Goal: Information Seeking & Learning: Understand process/instructions

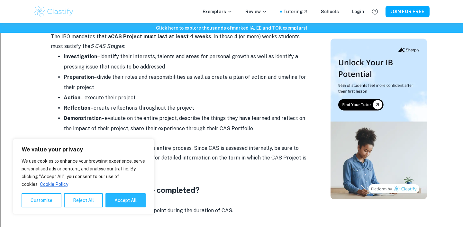
scroll to position [443, 0]
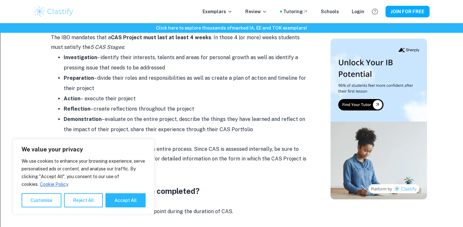
click at [120, 65] on li "Investigation – identify their interests, talents and areas for personal growth…" at bounding box center [186, 62] width 244 height 21
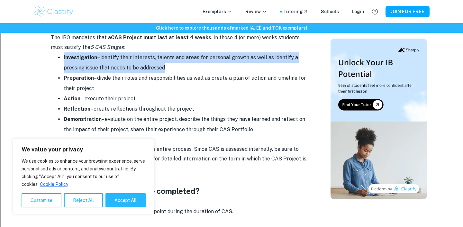
click at [120, 65] on li "Investigation – identify their interests, talents and areas for personal growth…" at bounding box center [186, 62] width 244 height 21
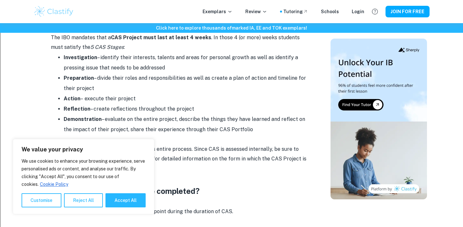
click at [124, 66] on li "Investigation – identify their interests, talents and areas for personal growth…" at bounding box center [186, 62] width 244 height 21
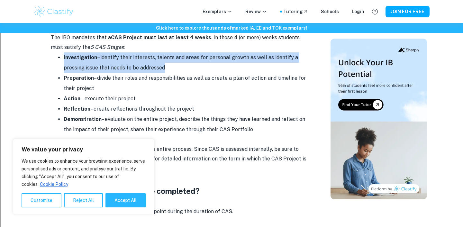
click at [124, 66] on li "Investigation – identify their interests, talents and areas for personal growth…" at bounding box center [186, 62] width 244 height 21
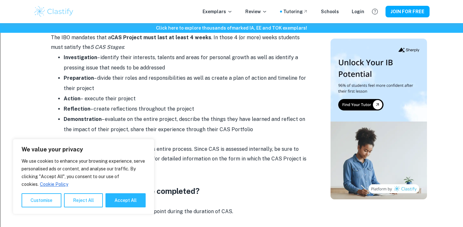
click at [131, 66] on li "Investigation – identify their interests, talents and areas for personal growth…" at bounding box center [186, 62] width 244 height 21
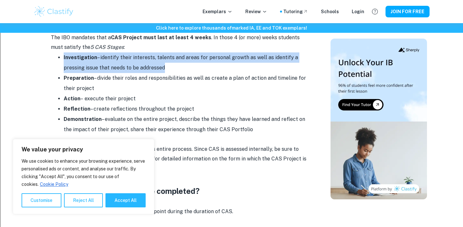
click at [131, 66] on li "Investigation – identify their interests, talents and areas for personal growth…" at bounding box center [186, 62] width 244 height 21
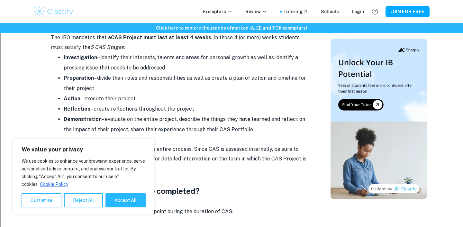
click at [132, 85] on li "Preparation – divide their roles and responsibilities as well as create a plan …" at bounding box center [186, 83] width 244 height 21
click at [135, 79] on li "Preparation – divide their roles and responsibilities as well as create a plan …" at bounding box center [186, 83] width 244 height 21
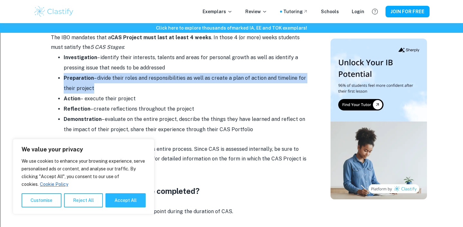
click at [135, 79] on li "Preparation – divide their roles and responsibilities as well as create a plan …" at bounding box center [186, 83] width 244 height 21
click at [139, 76] on li "Preparation – divide their roles and responsibilities as well as create a plan …" at bounding box center [186, 83] width 244 height 21
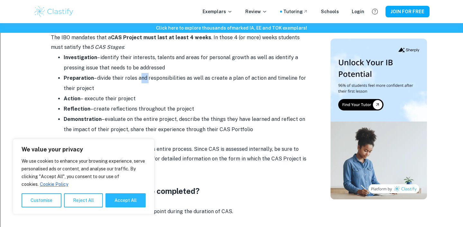
click at [139, 76] on li "Preparation – divide their roles and responsibilities as well as create a plan …" at bounding box center [186, 83] width 244 height 21
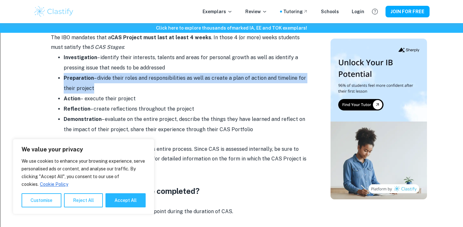
click at [139, 76] on li "Preparation – divide their roles and responsibilities as well as create a plan …" at bounding box center [186, 83] width 244 height 21
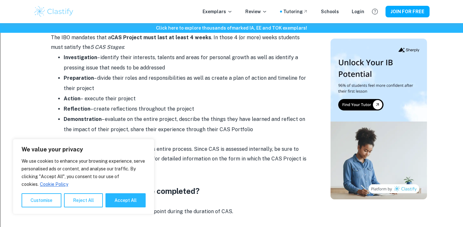
click at [139, 77] on li "Preparation – divide their roles and responsibilities as well as create a plan …" at bounding box center [186, 83] width 244 height 21
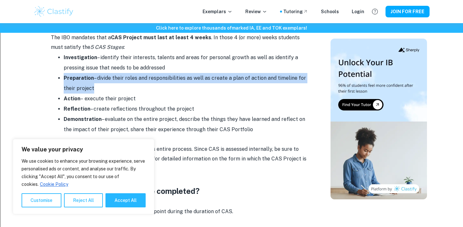
click at [139, 77] on li "Preparation – divide their roles and responsibilities as well as create a plan …" at bounding box center [186, 83] width 244 height 21
click at [140, 77] on li "Preparation – divide their roles and responsibilities as well as create a plan …" at bounding box center [186, 83] width 244 height 21
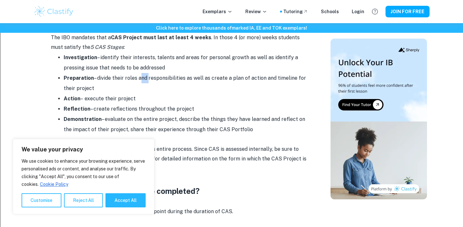
click at [140, 77] on li "Preparation – divide their roles and responsibilities as well as create a plan …" at bounding box center [186, 83] width 244 height 21
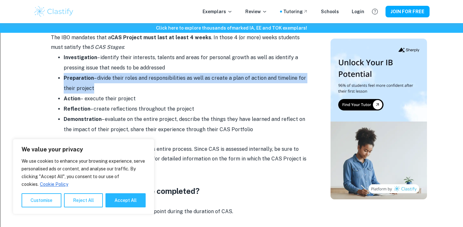
click at [140, 77] on li "Preparation – divide their roles and responsibilities as well as create a plan …" at bounding box center [186, 83] width 244 height 21
click at [142, 77] on li "Preparation – divide their roles and responsibilities as well as create a plan …" at bounding box center [186, 83] width 244 height 21
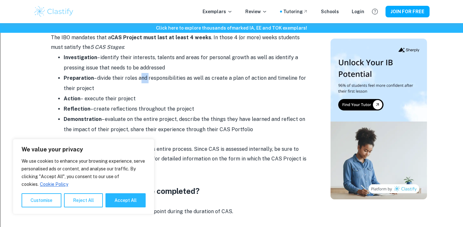
click at [142, 77] on li "Preparation – divide their roles and responsibilities as well as create a plan …" at bounding box center [186, 83] width 244 height 21
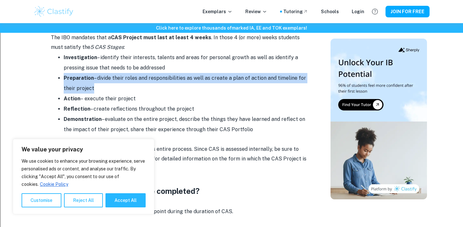
click at [142, 77] on li "Preparation – divide their roles and responsibilities as well as create a plan …" at bounding box center [186, 83] width 244 height 21
click at [152, 77] on li "Preparation – divide their roles and responsibilities as well as create a plan …" at bounding box center [186, 83] width 244 height 21
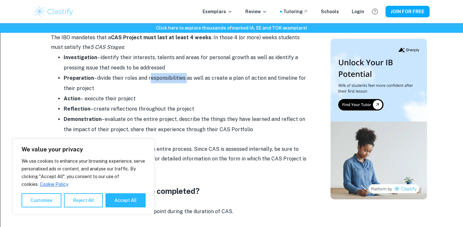
click at [152, 77] on li "Preparation – divide their roles and responsibilities as well as create a plan …" at bounding box center [186, 83] width 244 height 21
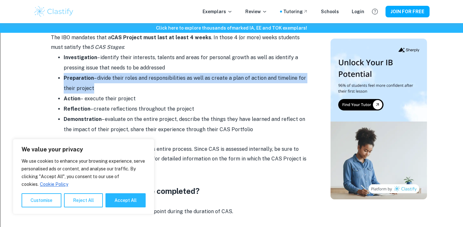
click at [152, 77] on li "Preparation – divide their roles and responsibilities as well as create a plan …" at bounding box center [186, 83] width 244 height 21
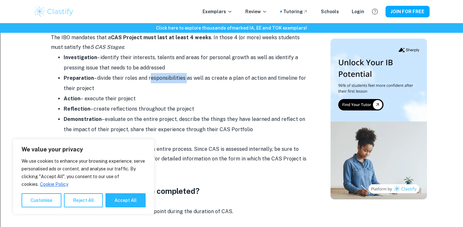
click at [152, 77] on li "Preparation – divide their roles and responsibilities as well as create a plan …" at bounding box center [186, 83] width 244 height 21
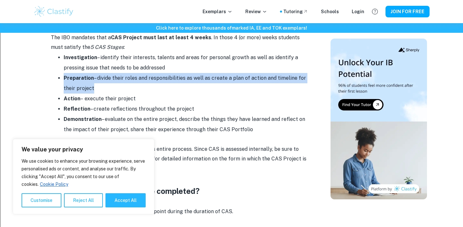
click at [152, 77] on li "Preparation – divide their roles and responsibilities as well as create a plan …" at bounding box center [186, 83] width 244 height 21
click at [147, 77] on li "Preparation – divide their roles and responsibilities as well as create a plan …" at bounding box center [186, 83] width 244 height 21
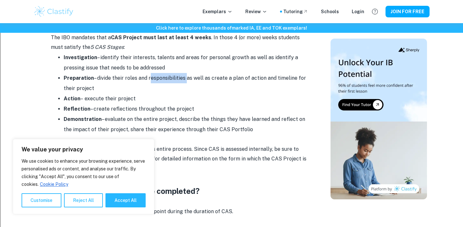
click at [147, 77] on li "Preparation – divide their roles and responsibilities as well as create a plan …" at bounding box center [186, 83] width 244 height 21
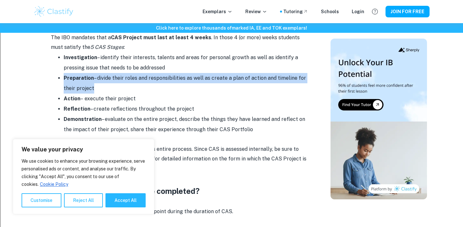
click at [147, 77] on li "Preparation – divide their roles and responsibilities as well as create a plan …" at bounding box center [186, 83] width 244 height 21
click at [148, 76] on li "Preparation – divide their roles and responsibilities as well as create a plan …" at bounding box center [186, 83] width 244 height 21
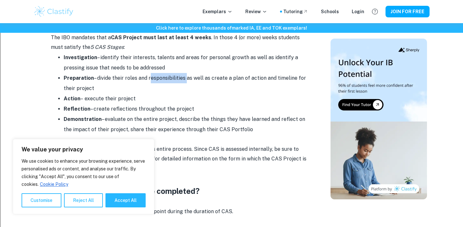
click at [148, 76] on li "Preparation – divide their roles and responsibilities as well as create a plan …" at bounding box center [186, 83] width 244 height 21
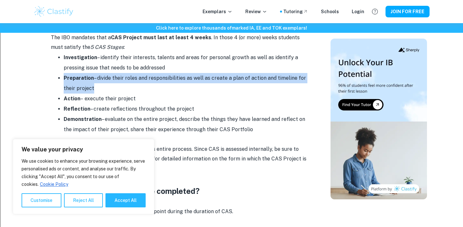
click at [148, 76] on li "Preparation – divide their roles and responsibilities as well as create a plan …" at bounding box center [186, 83] width 244 height 21
click at [149, 76] on li "Preparation – divide their roles and responsibilities as well as create a plan …" at bounding box center [186, 83] width 244 height 21
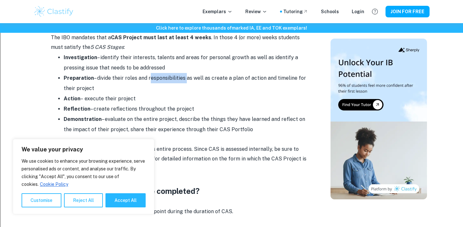
click at [149, 76] on li "Preparation – divide their roles and responsibilities as well as create a plan …" at bounding box center [186, 83] width 244 height 21
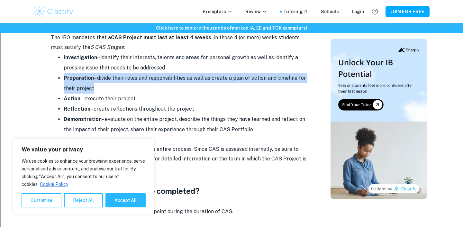
click at [149, 76] on li "Preparation – divide their roles and responsibilities as well as create a plan …" at bounding box center [186, 83] width 244 height 21
click at [152, 76] on li "Preparation – divide their roles and responsibilities as well as create a plan …" at bounding box center [186, 83] width 244 height 21
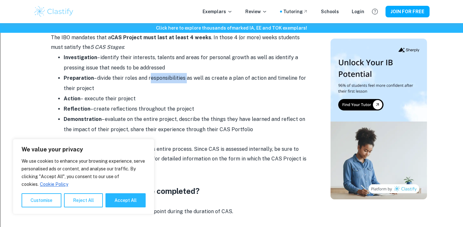
click at [152, 76] on li "Preparation – divide their roles and responsibilities as well as create a plan …" at bounding box center [186, 83] width 244 height 21
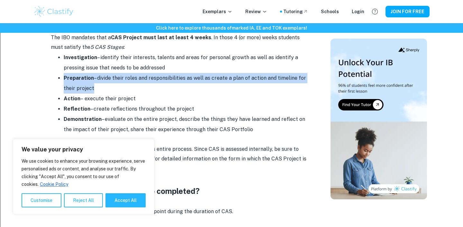
click at [152, 76] on li "Preparation – divide their roles and responsibilities as well as create a plan …" at bounding box center [186, 83] width 244 height 21
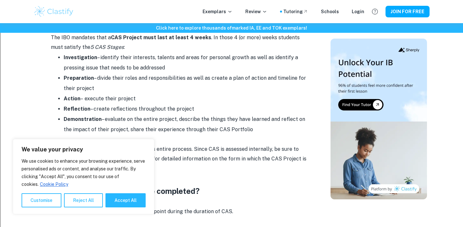
click at [187, 76] on li "Preparation – divide their roles and responsibilities as well as create a plan …" at bounding box center [186, 83] width 244 height 21
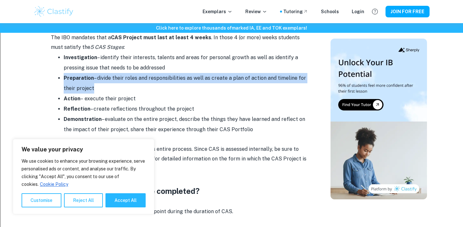
click at [187, 76] on li "Preparation – divide their roles and responsibilities as well as create a plan …" at bounding box center [186, 83] width 244 height 21
click at [165, 76] on li "Preparation – divide their roles and responsibilities as well as create a plan …" at bounding box center [186, 83] width 244 height 21
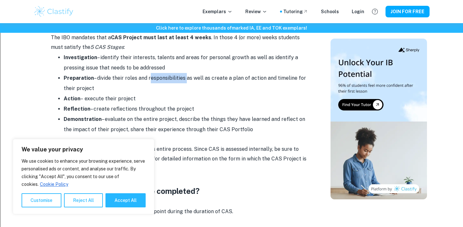
click at [165, 76] on li "Preparation – divide their roles and responsibilities as well as create a plan …" at bounding box center [186, 83] width 244 height 21
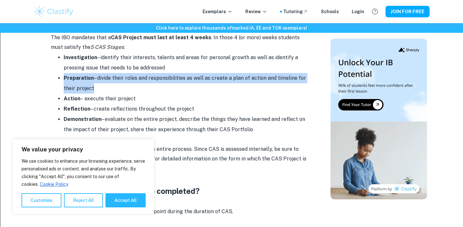
click at [165, 76] on li "Preparation – divide their roles and responsibilities as well as create a plan …" at bounding box center [186, 83] width 244 height 21
click at [217, 78] on li "Preparation – divide their roles and responsibilities as well as create a plan …" at bounding box center [186, 83] width 244 height 21
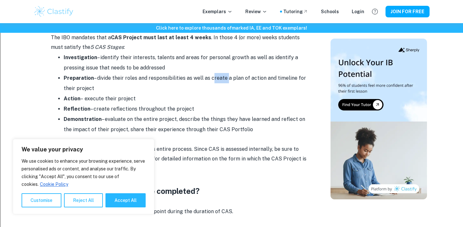
click at [217, 78] on li "Preparation – divide their roles and responsibilities as well as create a plan …" at bounding box center [186, 83] width 244 height 21
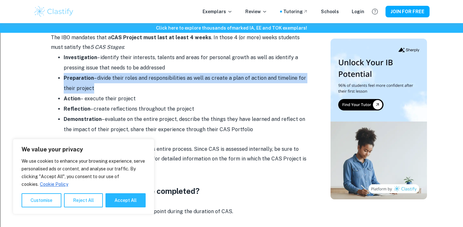
click at [217, 78] on li "Preparation – divide their roles and responsibilities as well as create a plan …" at bounding box center [186, 83] width 244 height 21
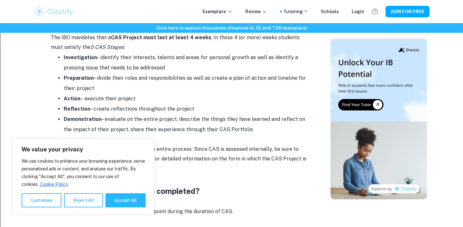
click at [192, 78] on li "Preparation – divide their roles and responsibilities as well as create a plan …" at bounding box center [186, 83] width 244 height 21
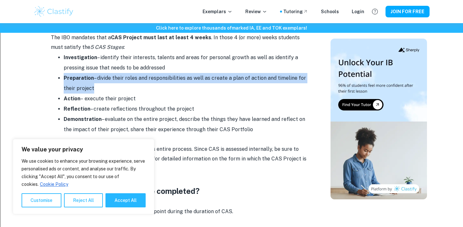
click at [192, 78] on li "Preparation – divide their roles and responsibilities as well as create a plan …" at bounding box center [186, 83] width 244 height 21
click at [187, 78] on li "Preparation – divide their roles and responsibilities as well as create a plan …" at bounding box center [186, 83] width 244 height 21
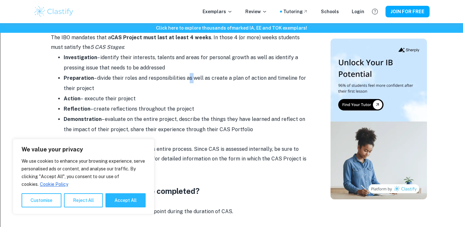
click at [187, 78] on li "Preparation – divide their roles and responsibilities as well as create a plan …" at bounding box center [186, 83] width 244 height 21
click at [170, 76] on li "Preparation – divide their roles and responsibilities as well as create a plan …" at bounding box center [186, 83] width 244 height 21
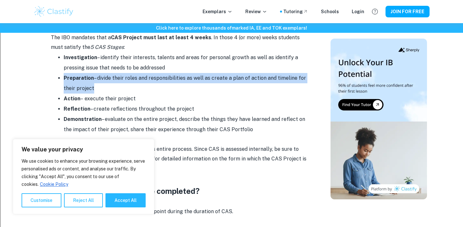
click at [170, 76] on li "Preparation – divide their roles and responsibilities as well as create a plan …" at bounding box center [186, 83] width 244 height 21
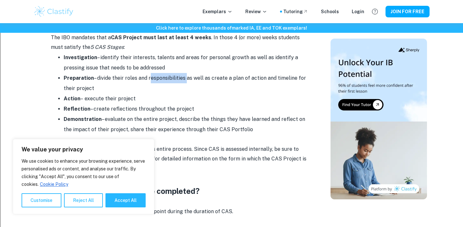
click at [170, 76] on li "Preparation – divide their roles and responsibilities as well as create a plan …" at bounding box center [186, 83] width 244 height 21
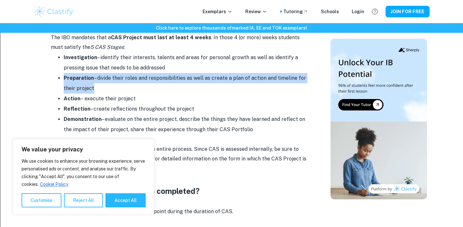
click at [170, 76] on li "Preparation – divide their roles and responsibilities as well as create a plan …" at bounding box center [186, 83] width 244 height 21
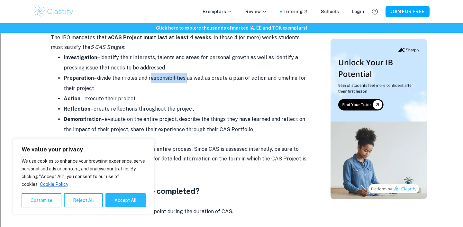
click at [170, 76] on li "Preparation – divide their roles and responsibilities as well as create a plan …" at bounding box center [186, 83] width 244 height 21
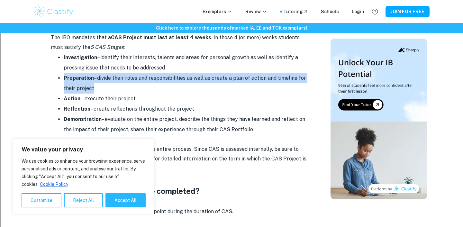
click at [170, 76] on li "Preparation – divide their roles and responsibilities as well as create a plan …" at bounding box center [186, 83] width 244 height 21
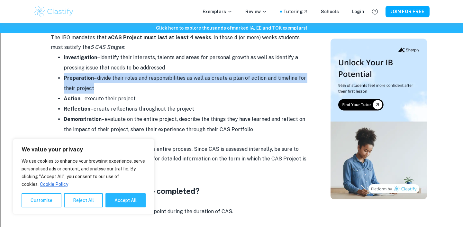
click at [170, 76] on li "Preparation – divide their roles and responsibilities as well as create a plan …" at bounding box center [186, 83] width 244 height 21
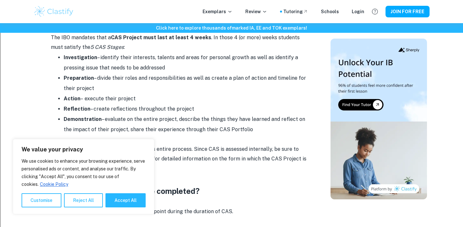
click at [170, 76] on li "Preparation – divide their roles and responsibilities as well as create a plan …" at bounding box center [186, 83] width 244 height 21
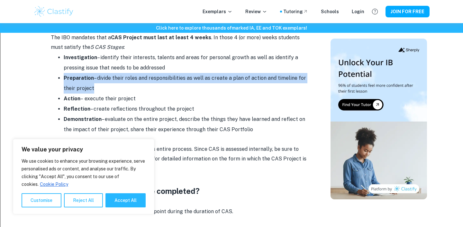
click at [170, 76] on li "Preparation – divide their roles and responsibilities as well as create a plan …" at bounding box center [186, 83] width 244 height 21
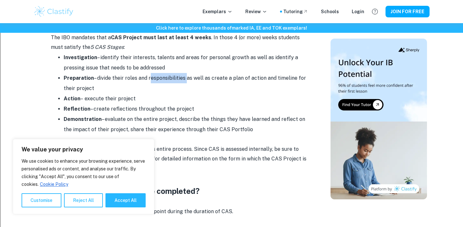
click at [170, 76] on li "Preparation – divide their roles and responsibilities as well as create a plan …" at bounding box center [186, 83] width 244 height 21
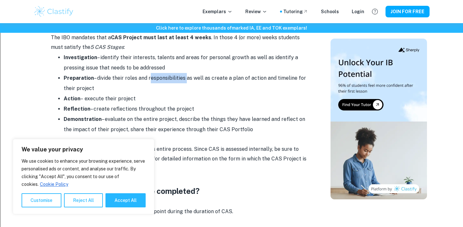
click at [170, 76] on li "Preparation – divide their roles and responsibilities as well as create a plan …" at bounding box center [186, 83] width 244 height 21
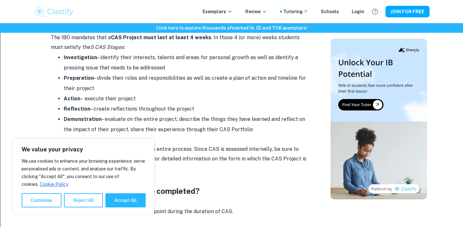
click at [170, 76] on li "Preparation – divide their roles and responsibilities as well as create a plan …" at bounding box center [186, 83] width 244 height 21
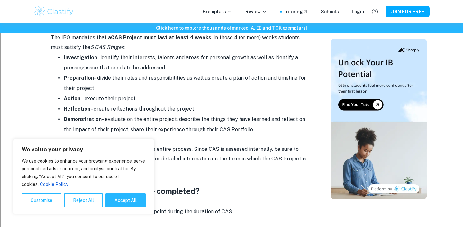
click at [170, 76] on li "Preparation – divide their roles and responsibilities as well as create a plan …" at bounding box center [186, 83] width 244 height 21
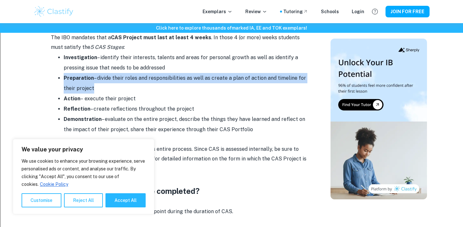
click at [170, 76] on li "Preparation – divide their roles and responsibilities as well as create a plan …" at bounding box center [186, 83] width 244 height 21
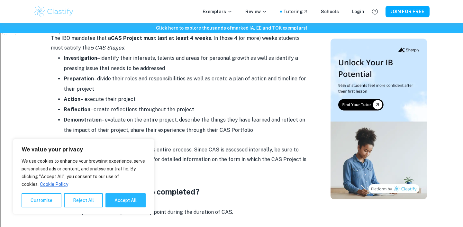
scroll to position [441, 0]
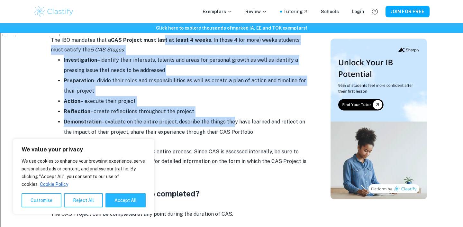
drag, startPoint x: 161, startPoint y: 42, endPoint x: 247, endPoint y: 123, distance: 117.7
click at [230, 123] on div "If you’ve already been introduced to CAS, you’ve likely heard the term CAS Proj…" at bounding box center [179, 147] width 257 height 653
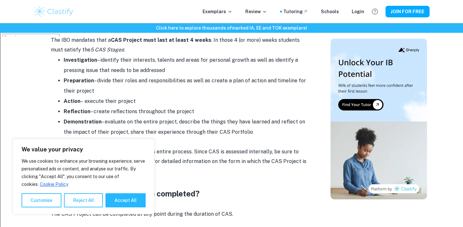
click at [248, 123] on li "Demonstration – evaluate on the entire project, describe the things they have l…" at bounding box center [186, 127] width 244 height 21
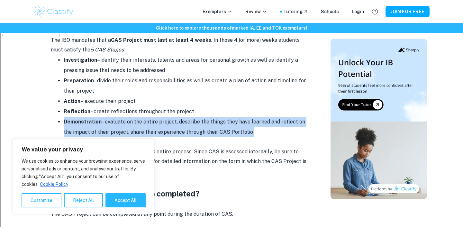
click at [248, 123] on li "Demonstration – evaluate on the entire project, describe the things they have l…" at bounding box center [186, 127] width 244 height 21
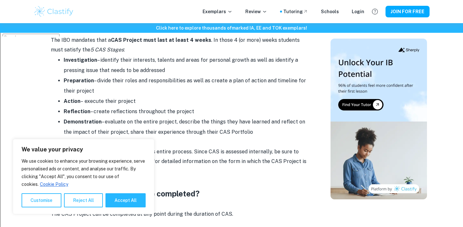
drag, startPoint x: 249, startPoint y: 129, endPoint x: 40, endPoint y: 55, distance: 221.3
click at [40, 55] on div "IB CAS Project By [PERSON_NAME] • [DATE] Get feedback on your IA Marked only by…" at bounding box center [179, 77] width 287 height 921
click at [155, 62] on li "Investigation – identify their interests, talents and areas for personal growth…" at bounding box center [186, 65] width 244 height 21
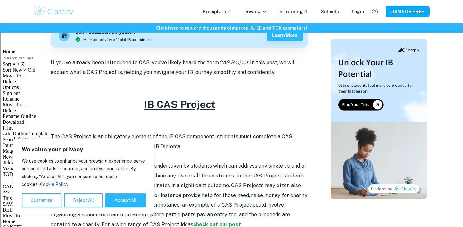
scroll to position [206, 0]
